Goal: Task Accomplishment & Management: Complete application form

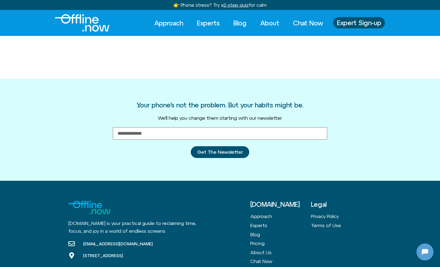
scroll to position [71, 0]
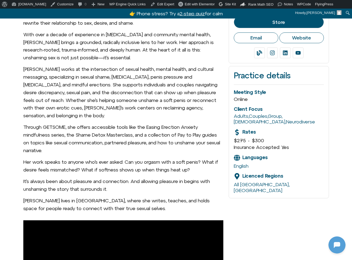
scroll to position [72, 0]
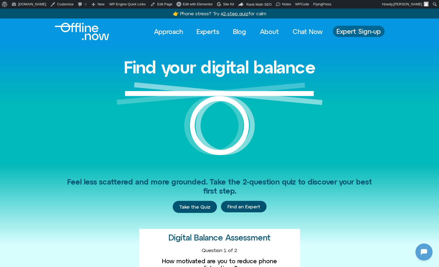
click at [359, 31] on span "Expert Sign-up" at bounding box center [359, 31] width 44 height 7
